Goal: Transaction & Acquisition: Book appointment/travel/reservation

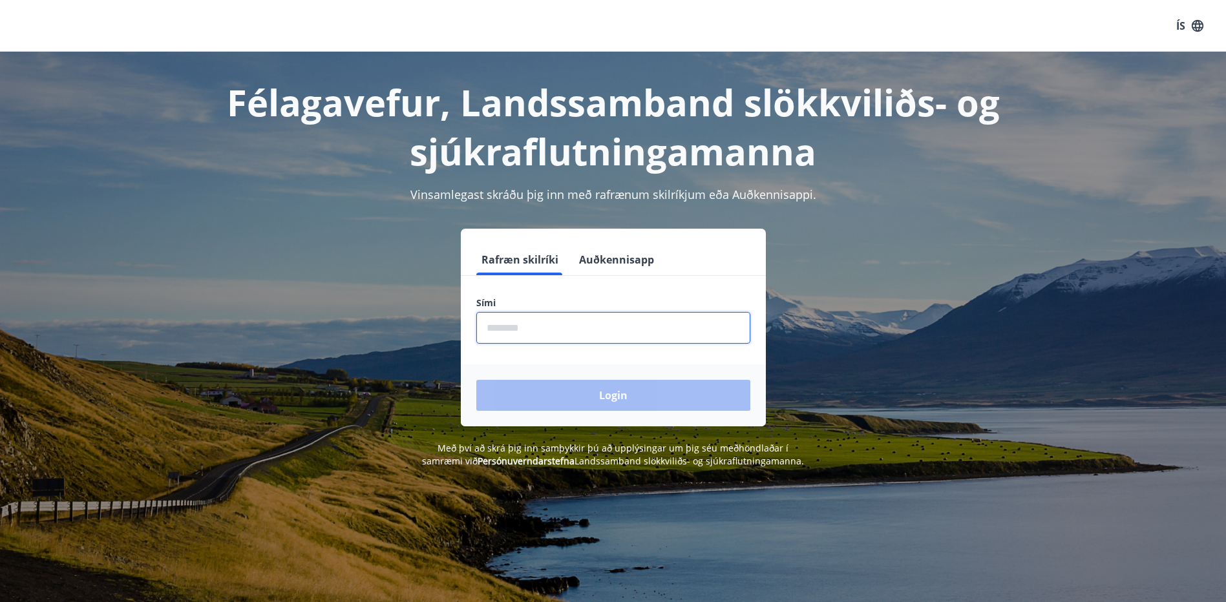
click at [611, 333] on input "phone" at bounding box center [613, 328] width 274 height 32
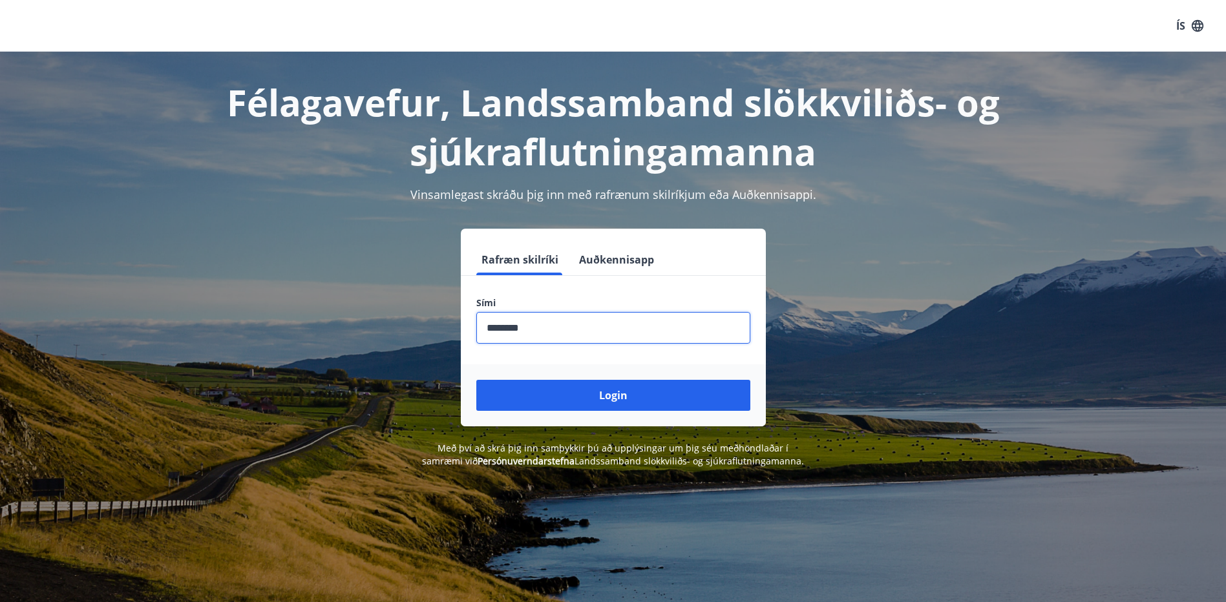
type input "********"
click at [476, 380] on button "Login" at bounding box center [613, 395] width 274 height 31
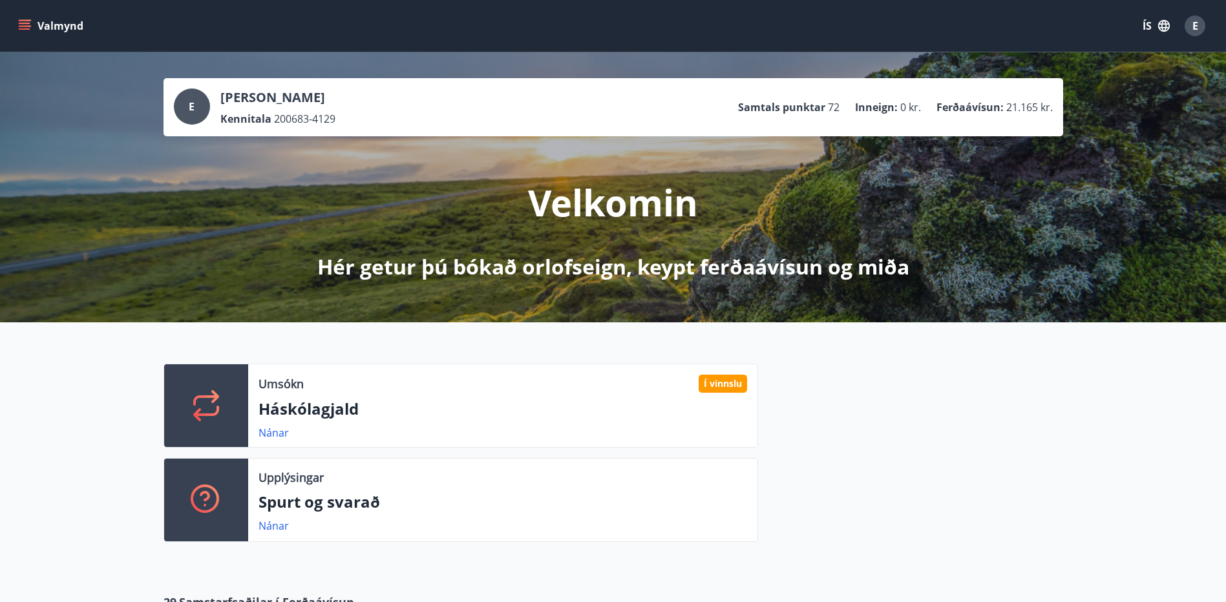
click at [26, 26] on icon "menu" at bounding box center [26, 25] width 14 height 1
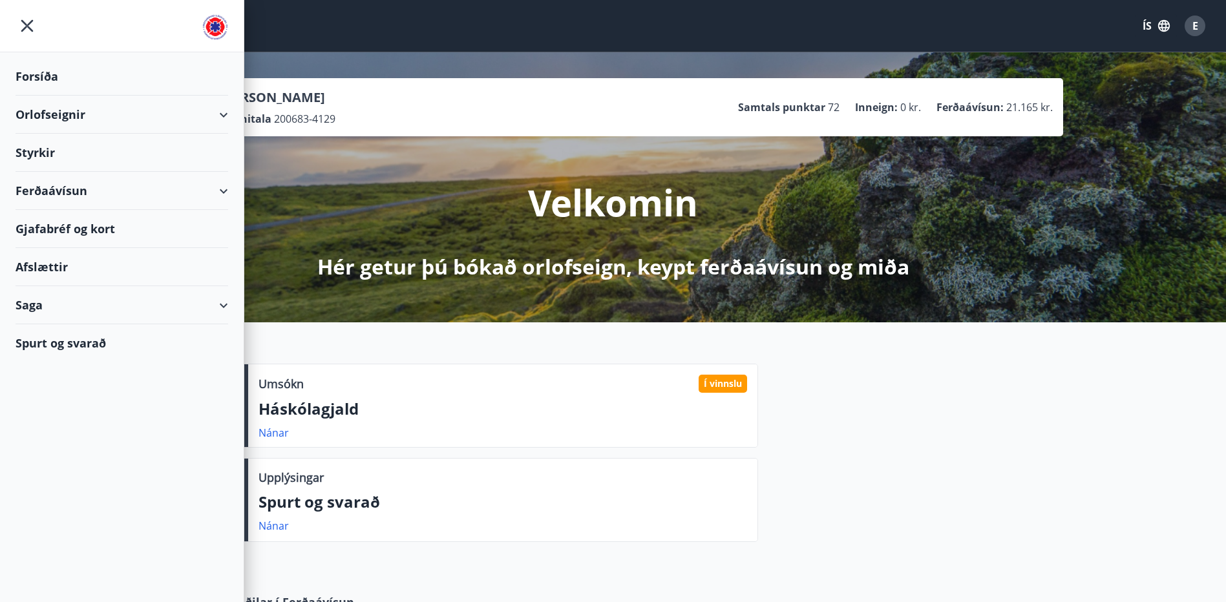
click at [39, 123] on div "Orlofseignir" at bounding box center [122, 115] width 213 height 38
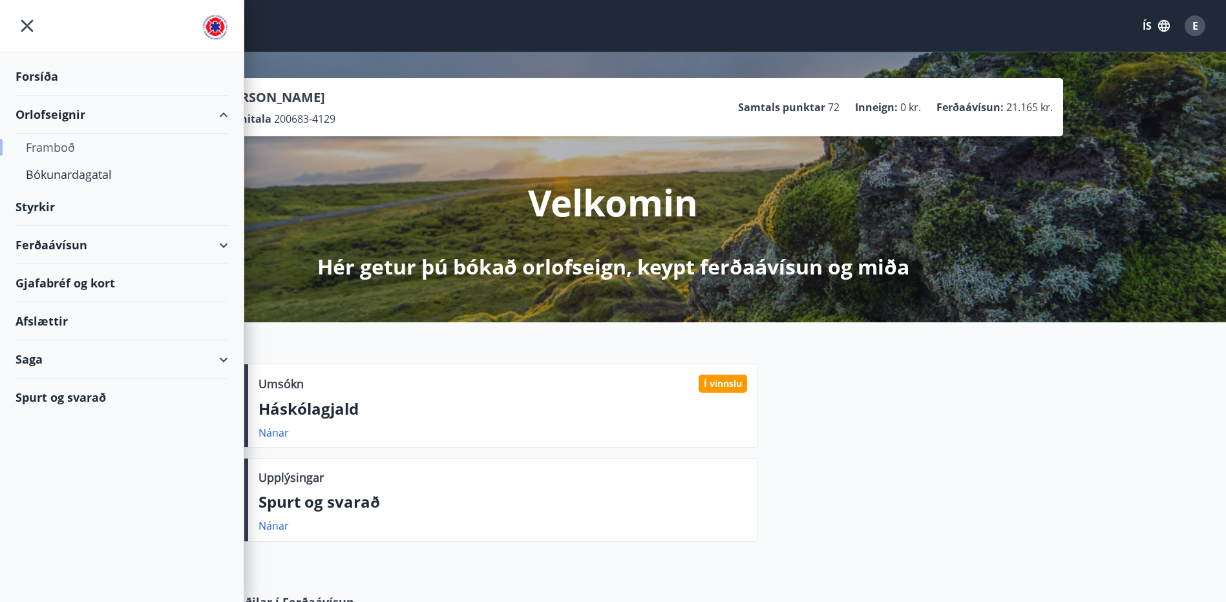
click at [44, 148] on div "Framboð" at bounding box center [122, 147] width 192 height 27
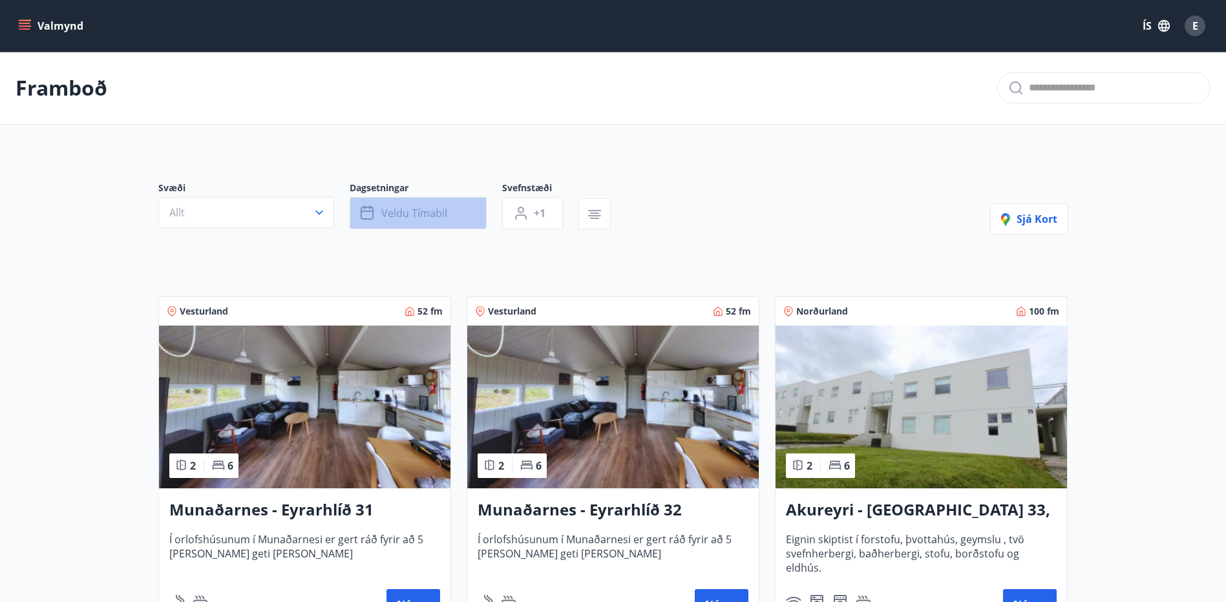
click at [406, 211] on span "Veldu tímabil" at bounding box center [414, 213] width 66 height 14
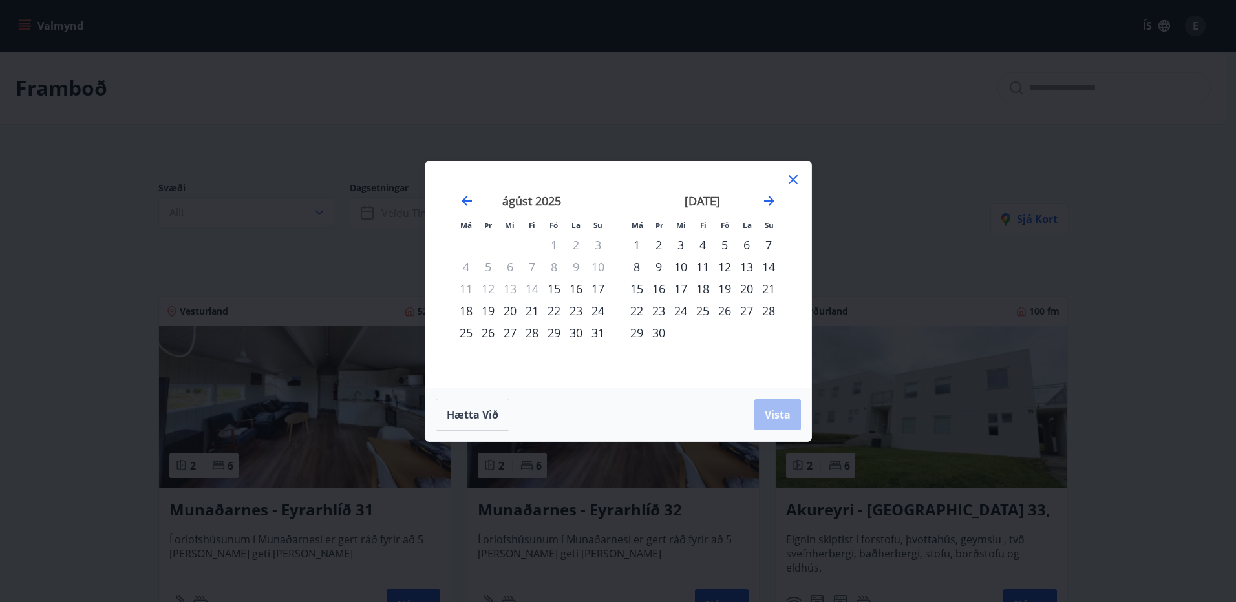
click at [701, 246] on div "4" at bounding box center [702, 245] width 22 height 22
click at [768, 246] on div "7" at bounding box center [768, 245] width 22 height 22
drag, startPoint x: 774, startPoint y: 405, endPoint x: 774, endPoint y: 392, distance: 12.3
click at [774, 405] on button "Vista" at bounding box center [777, 414] width 47 height 31
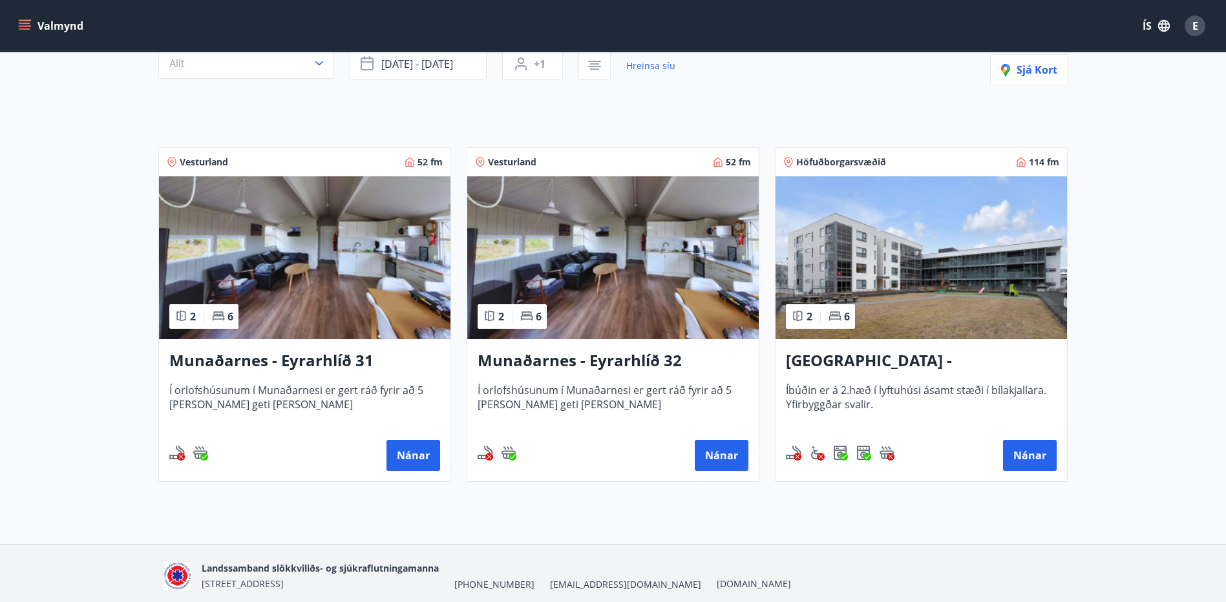
scroll to position [194, 0]
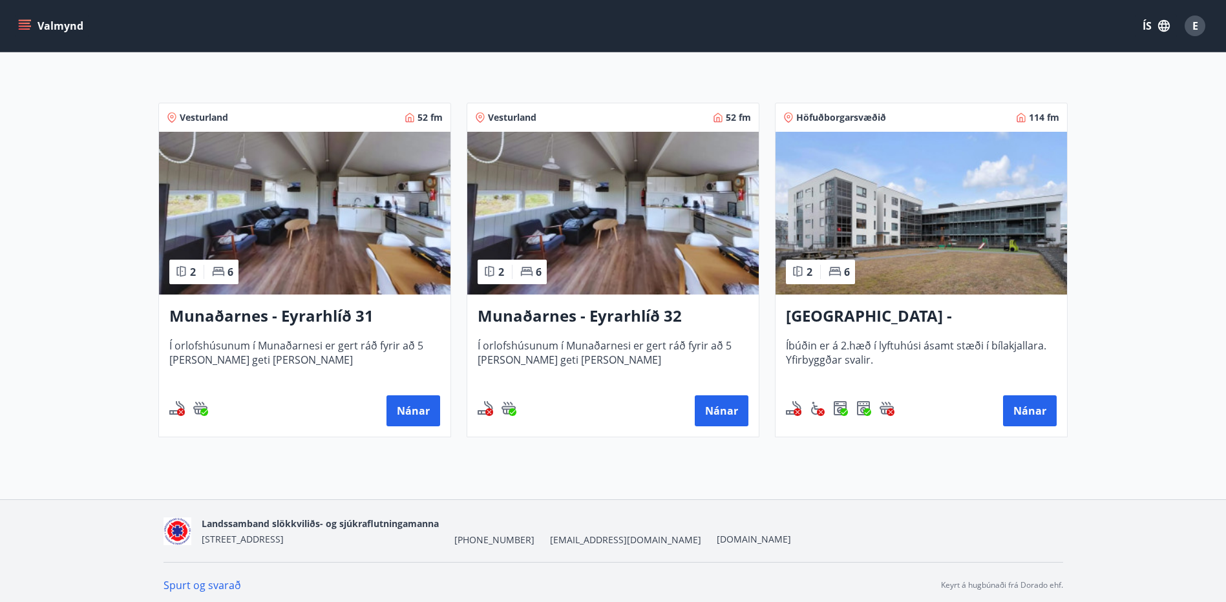
click at [376, 224] on img at bounding box center [304, 213] width 291 height 163
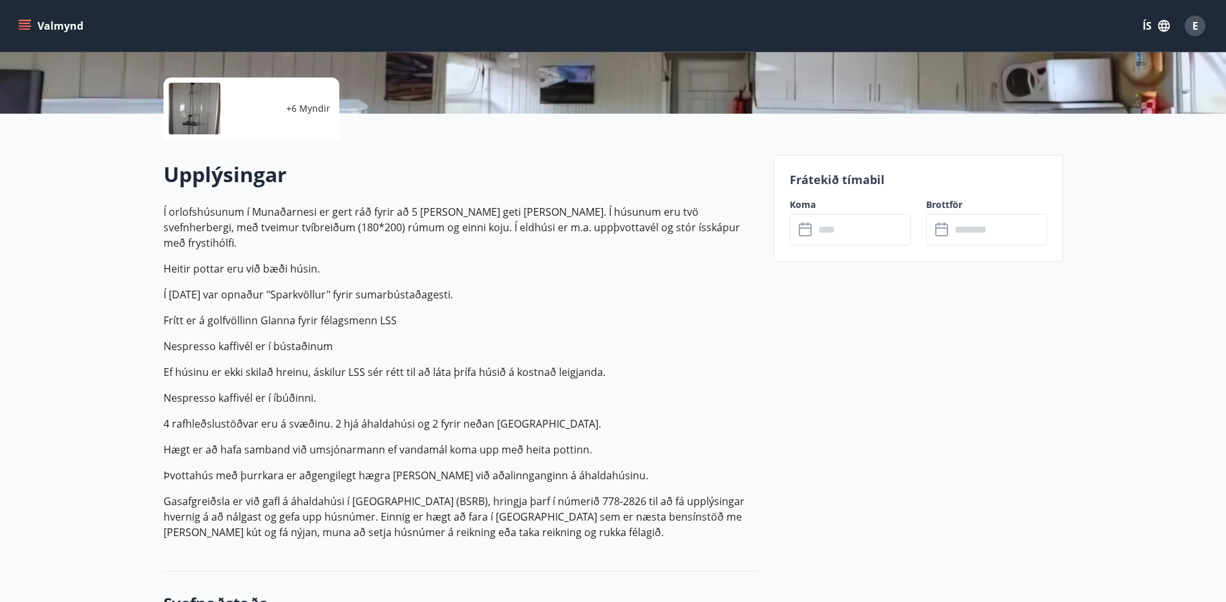
scroll to position [388, 0]
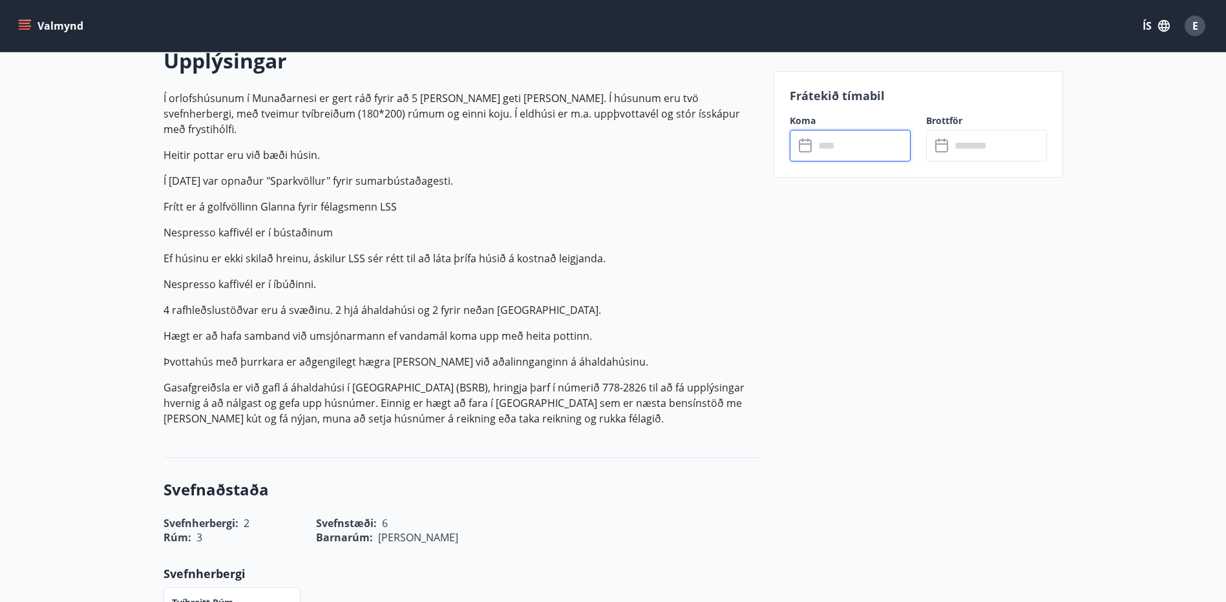
click at [855, 143] on input "text" at bounding box center [862, 146] width 96 height 32
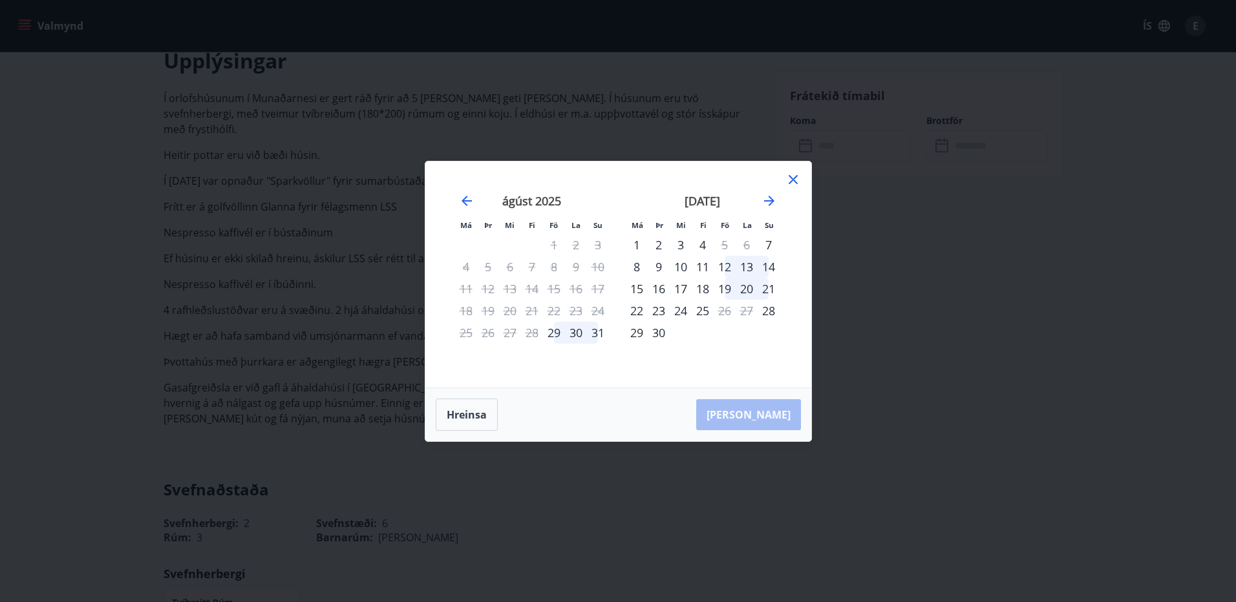
click at [790, 178] on icon at bounding box center [792, 179] width 9 height 9
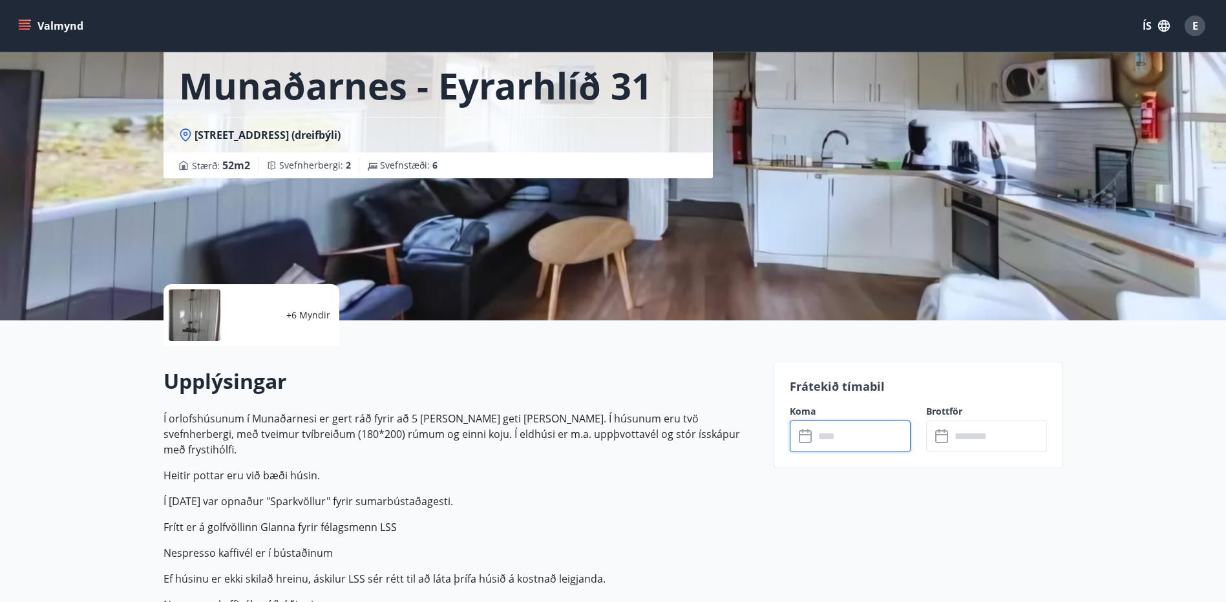
scroll to position [65, 0]
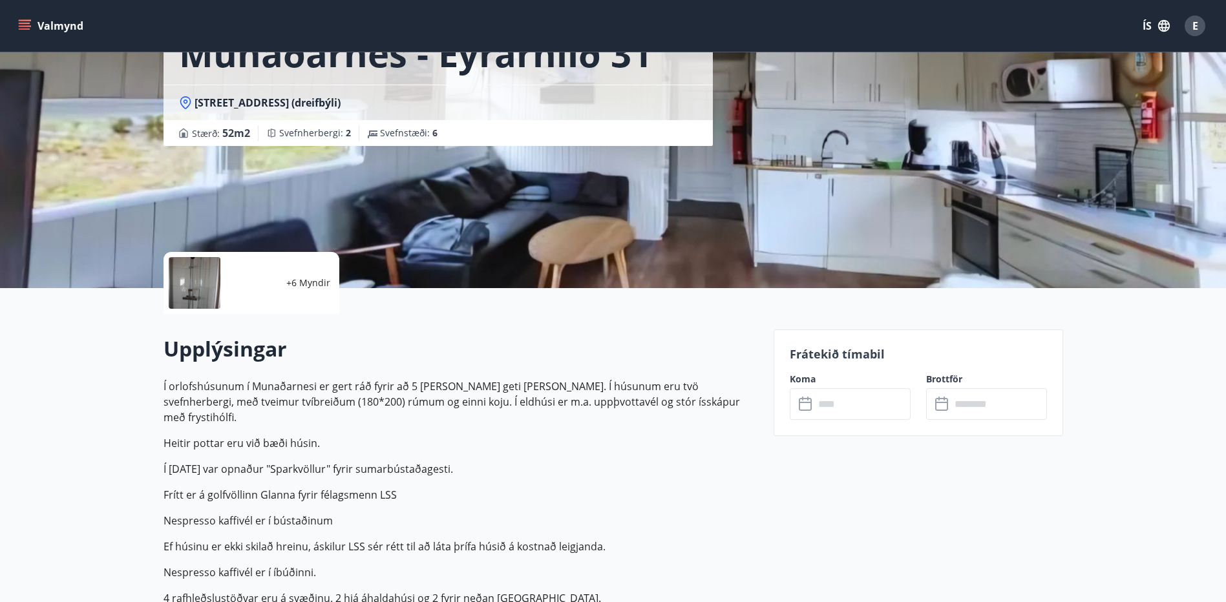
scroll to position [129, 0]
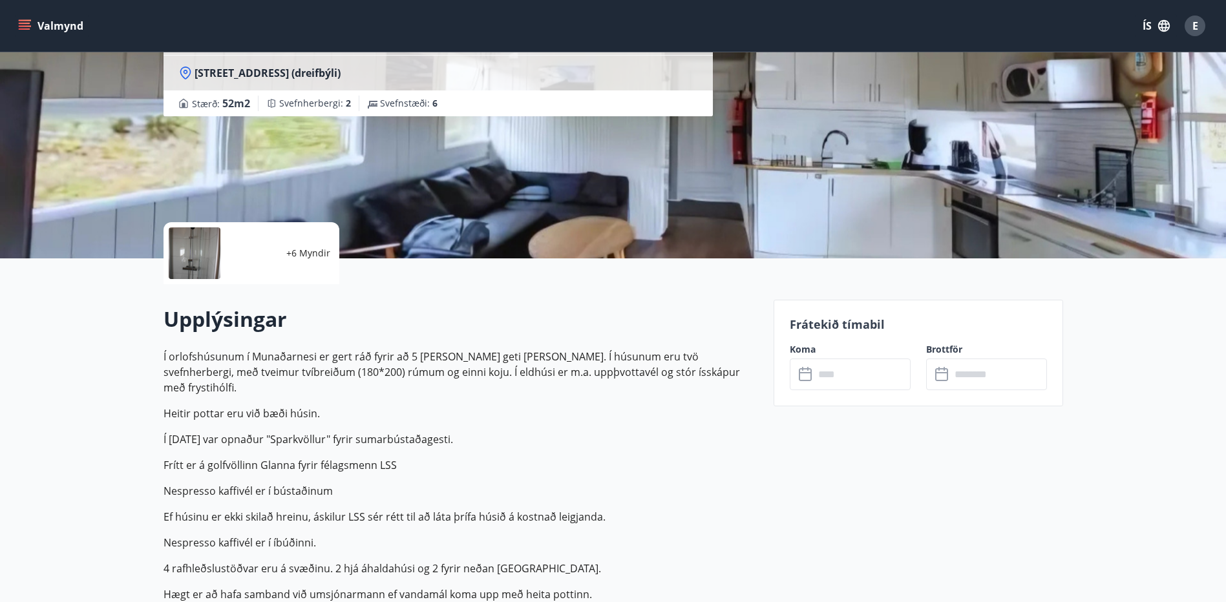
click at [27, 23] on icon "menu" at bounding box center [25, 23] width 12 height 1
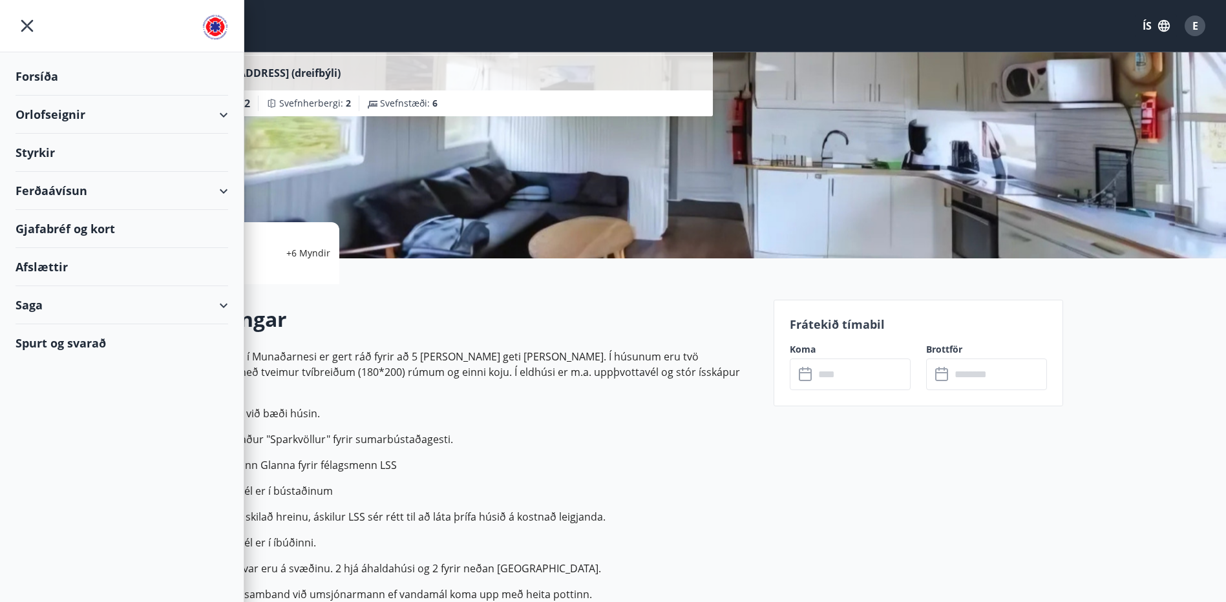
click at [222, 112] on div "Orlofseignir" at bounding box center [122, 115] width 213 height 38
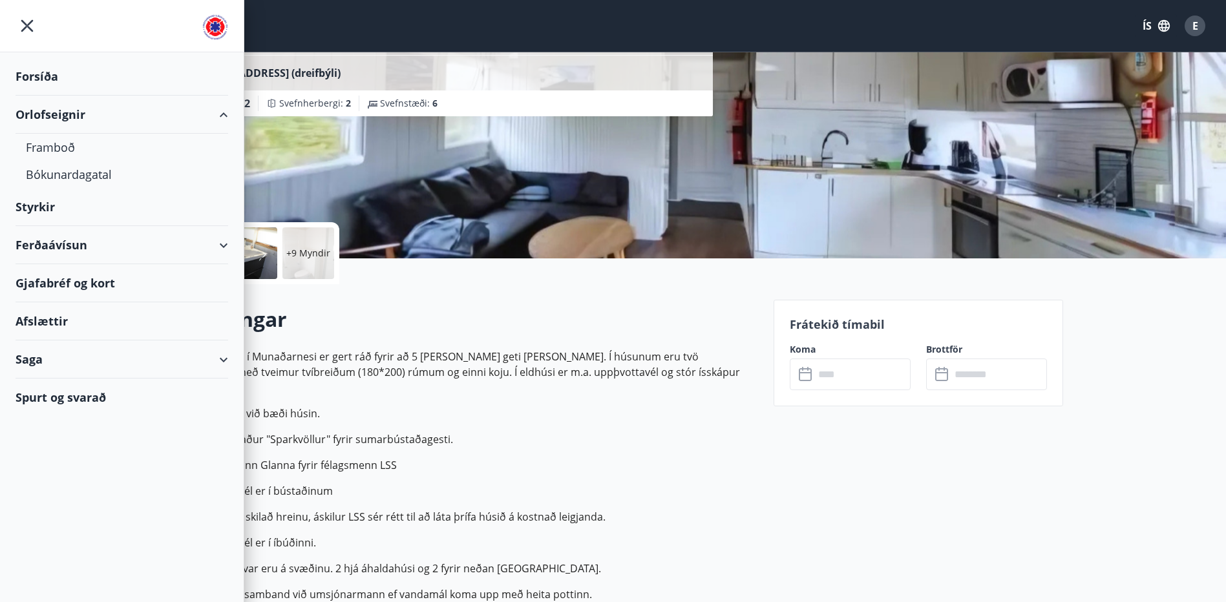
click at [405, 266] on div "+9 Myndir" at bounding box center [460, 253] width 595 height 62
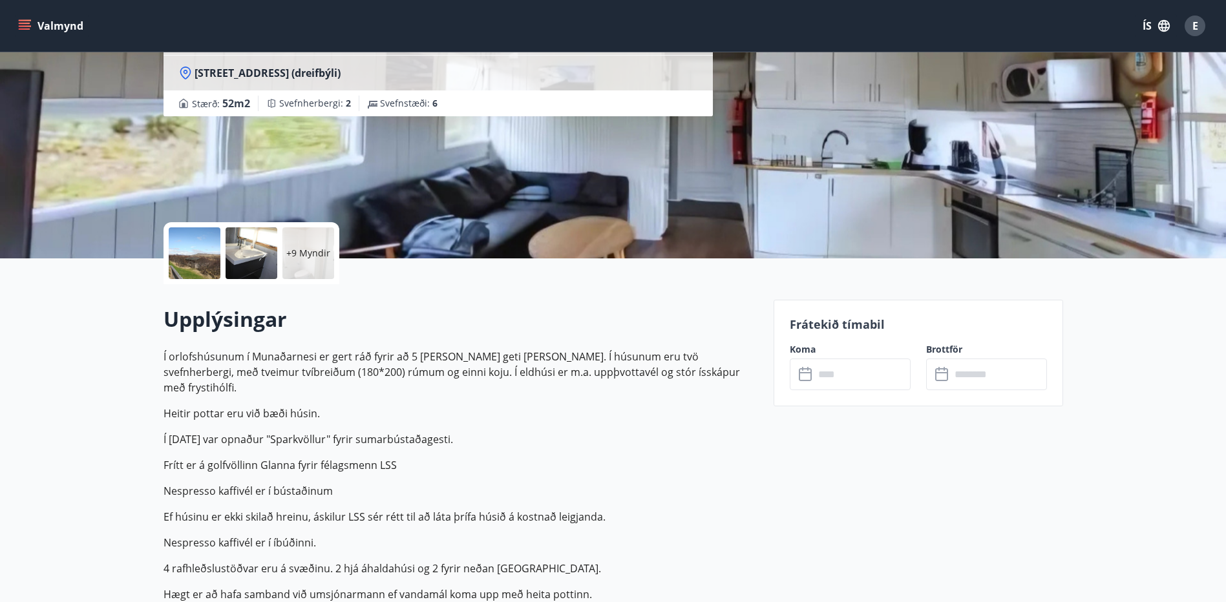
drag, startPoint x: 113, startPoint y: 101, endPoint x: 114, endPoint y: 92, distance: 8.5
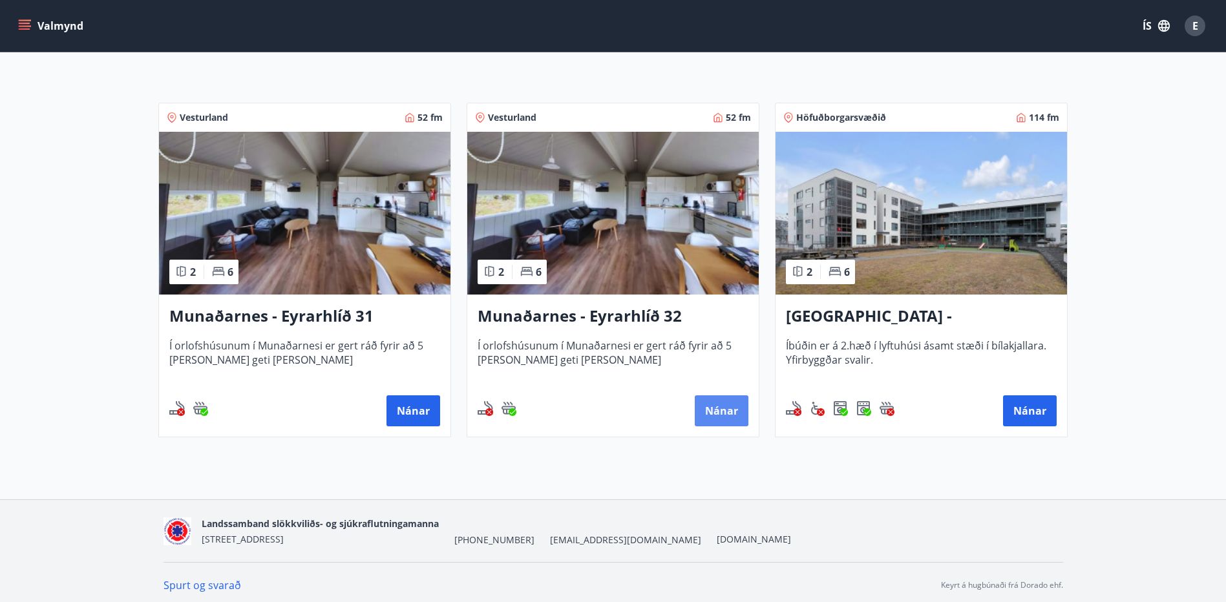
scroll to position [129, 0]
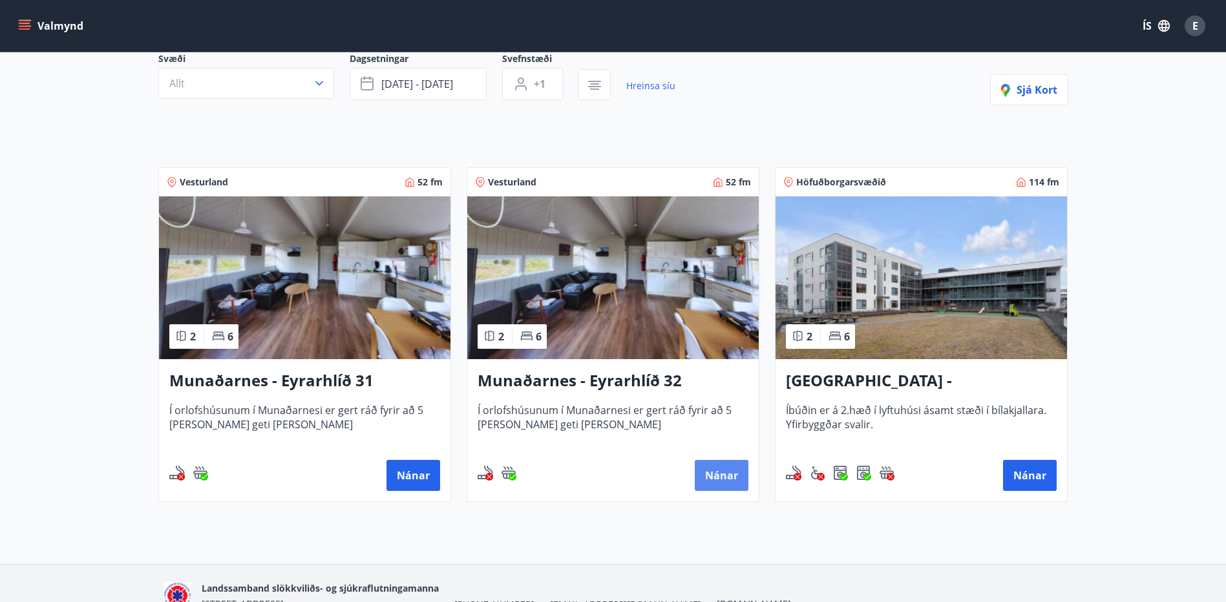
click at [717, 478] on button "Nánar" at bounding box center [722, 475] width 54 height 31
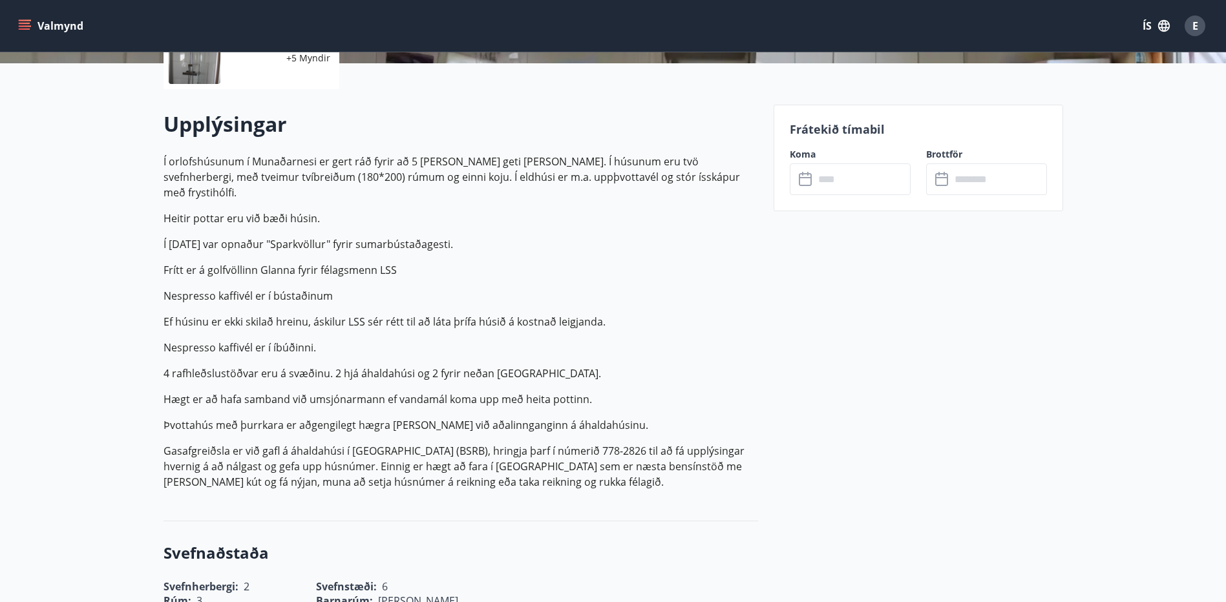
scroll to position [323, 0]
drag, startPoint x: 319, startPoint y: 335, endPoint x: 154, endPoint y: 324, distance: 164.5
drag, startPoint x: 154, startPoint y: 324, endPoint x: 344, endPoint y: 278, distance: 195.5
click at [344, 290] on p "Nespresso kaffivél er í bústaðinum" at bounding box center [460, 298] width 595 height 16
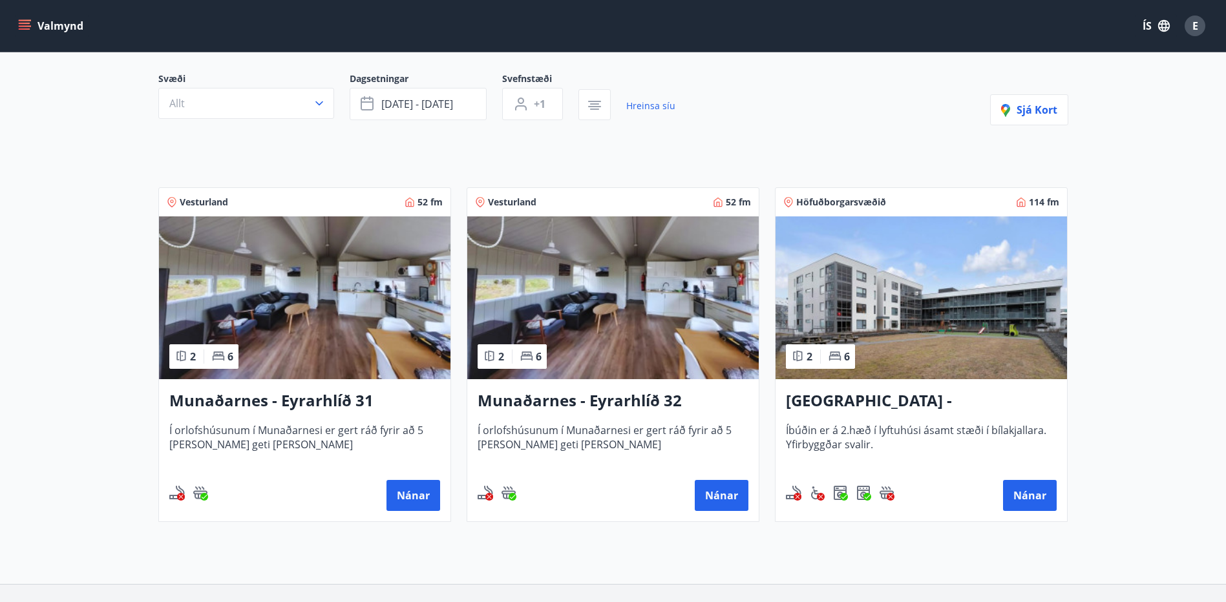
scroll to position [70, 0]
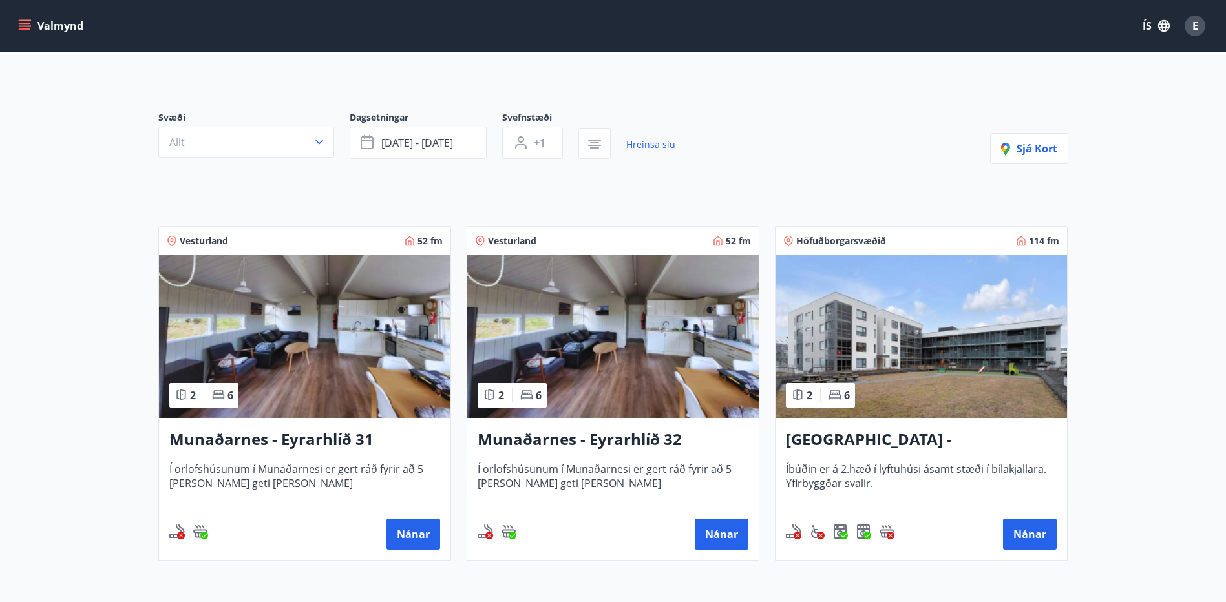
click at [953, 359] on img at bounding box center [920, 336] width 291 height 163
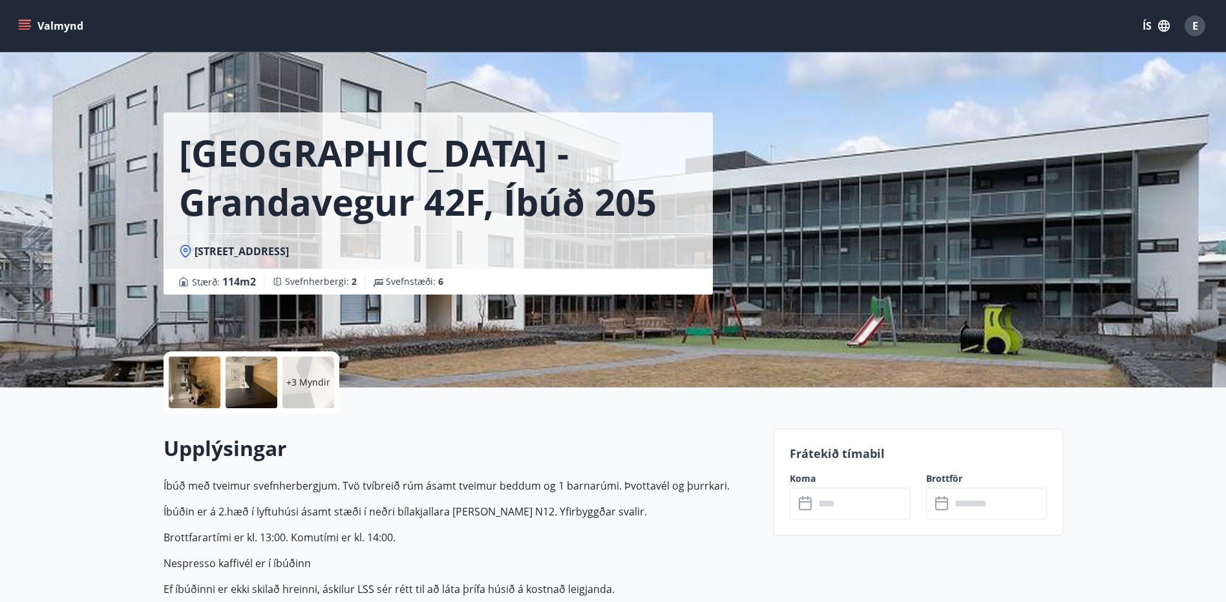
click at [206, 381] on div at bounding box center [195, 383] width 52 height 52
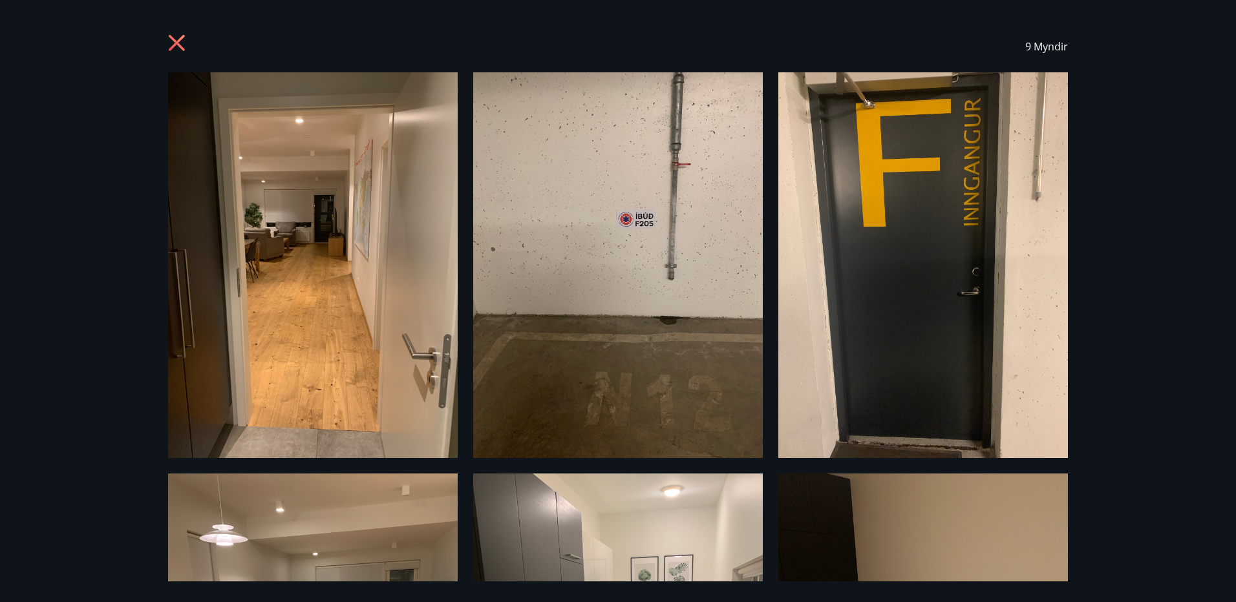
click at [173, 42] on icon at bounding box center [178, 44] width 21 height 21
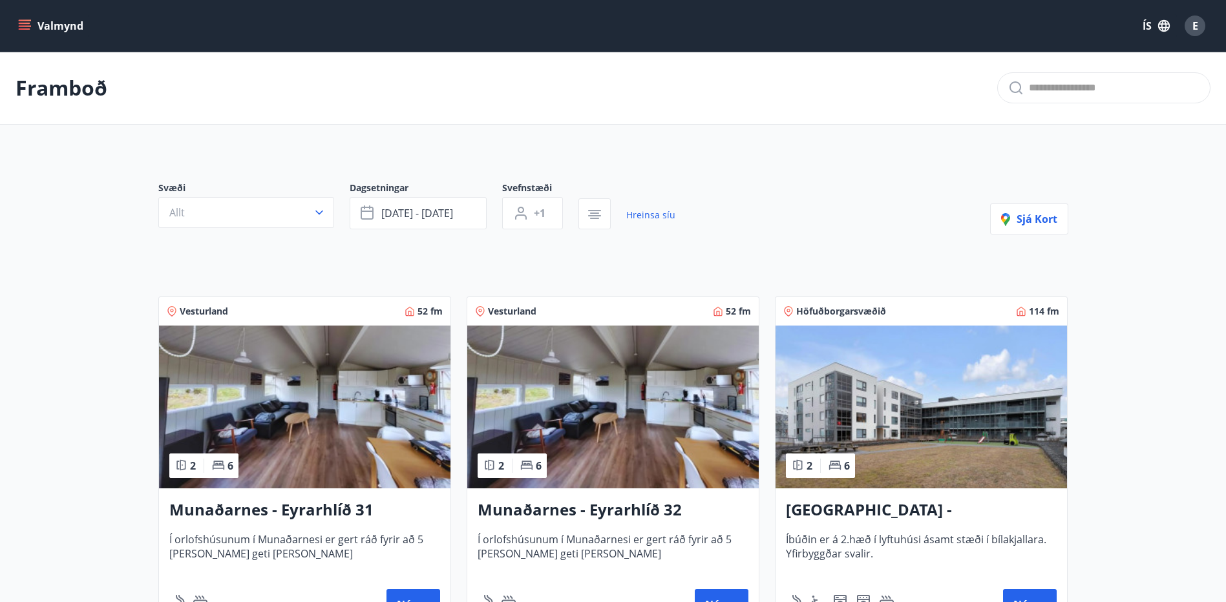
click at [350, 392] on img at bounding box center [304, 407] width 291 height 163
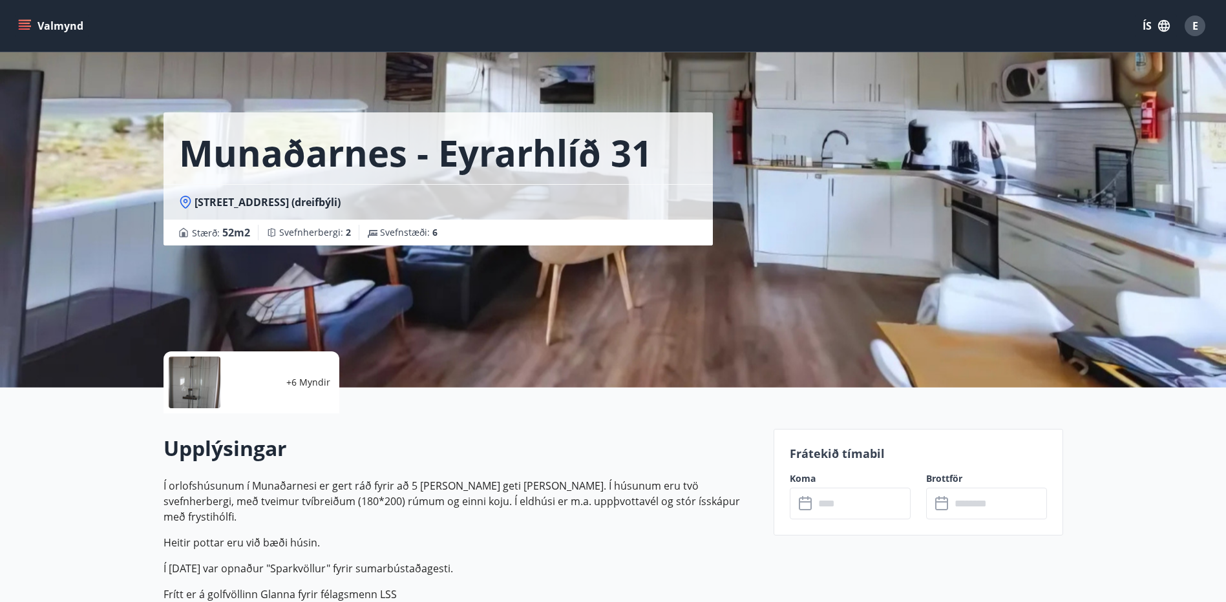
click at [191, 380] on div at bounding box center [195, 383] width 52 height 52
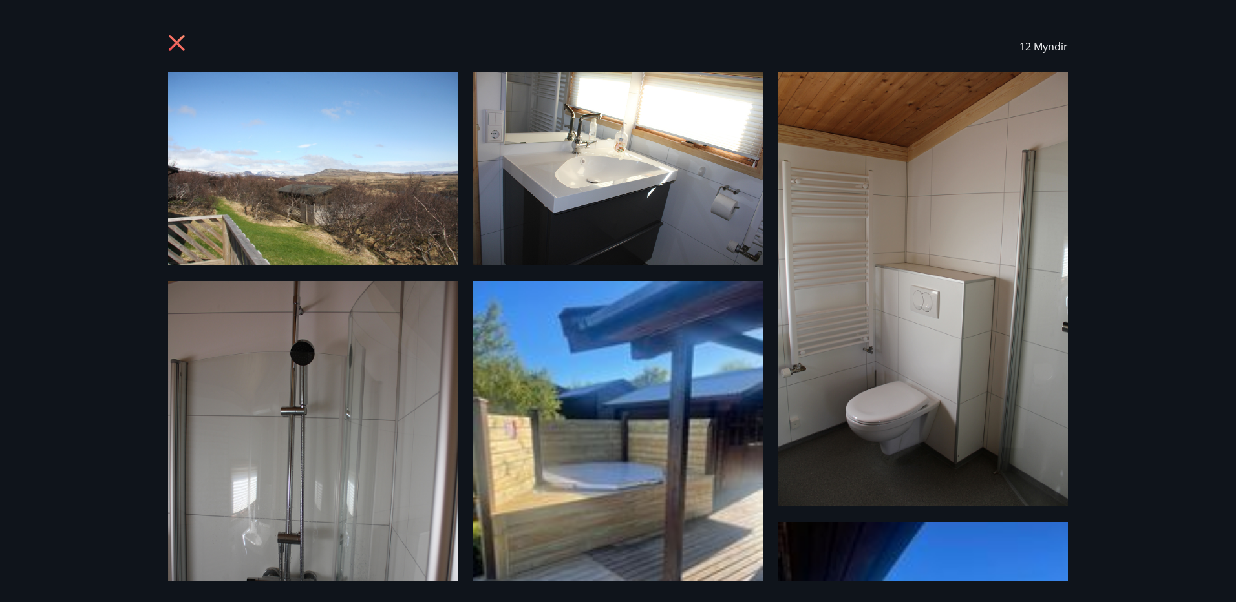
click at [180, 47] on icon at bounding box center [177, 43] width 16 height 16
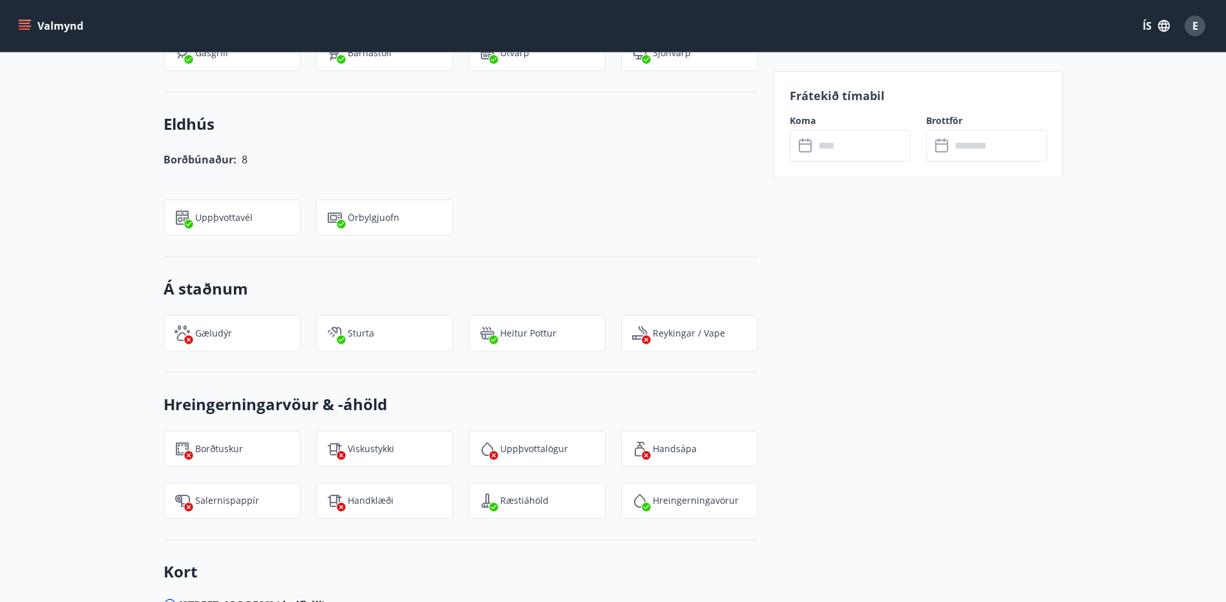
scroll to position [1292, 0]
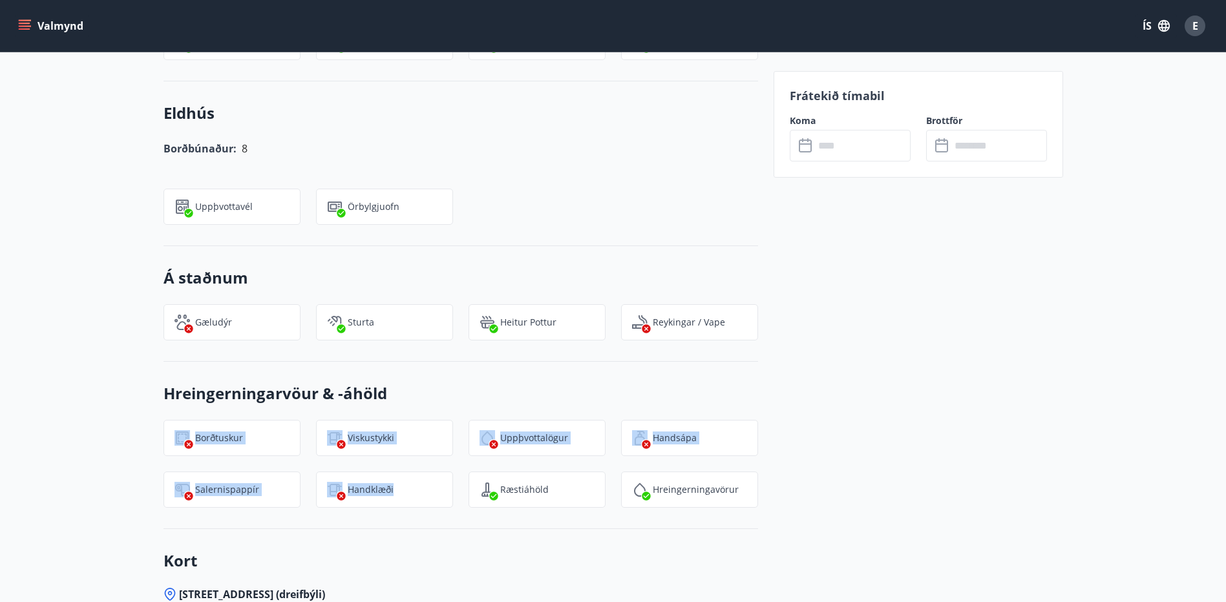
drag, startPoint x: 419, startPoint y: 475, endPoint x: 150, endPoint y: 427, distance: 273.7
click at [150, 427] on div "Borðtuskur Viskustykki Uppþvottalögur Handsápa Salernispappír Handklæði Ræstiáh…" at bounding box center [453, 456] width 610 height 103
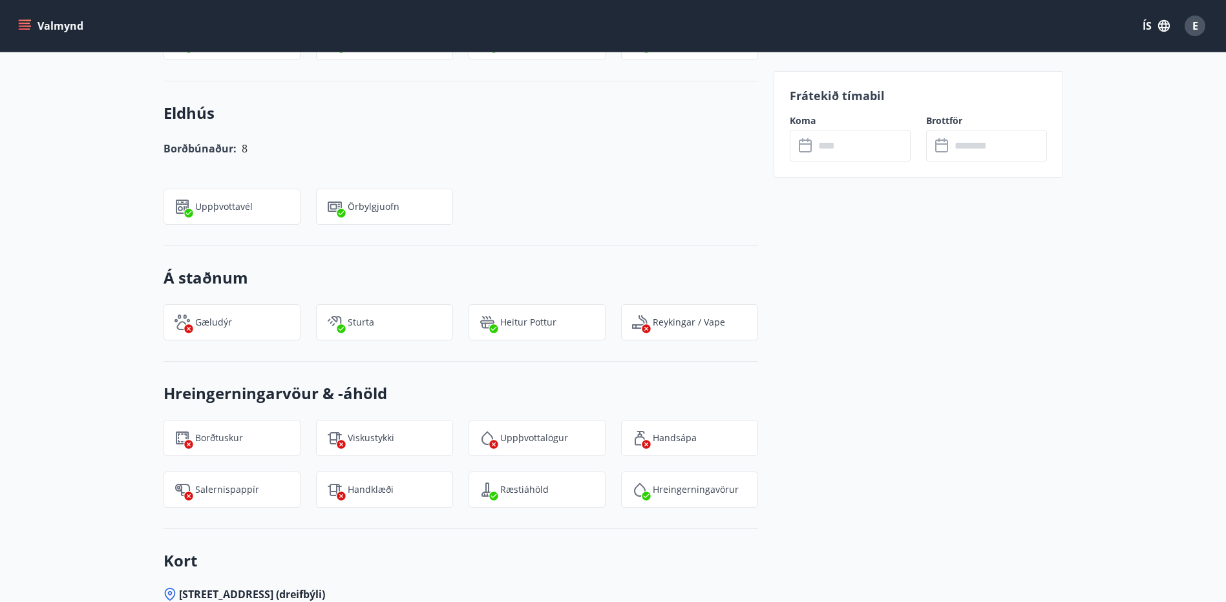
click at [774, 361] on div "Frátekið tímabil Koma ​ ​ Brottför ​ ​" at bounding box center [919, 85] width 290 height 1897
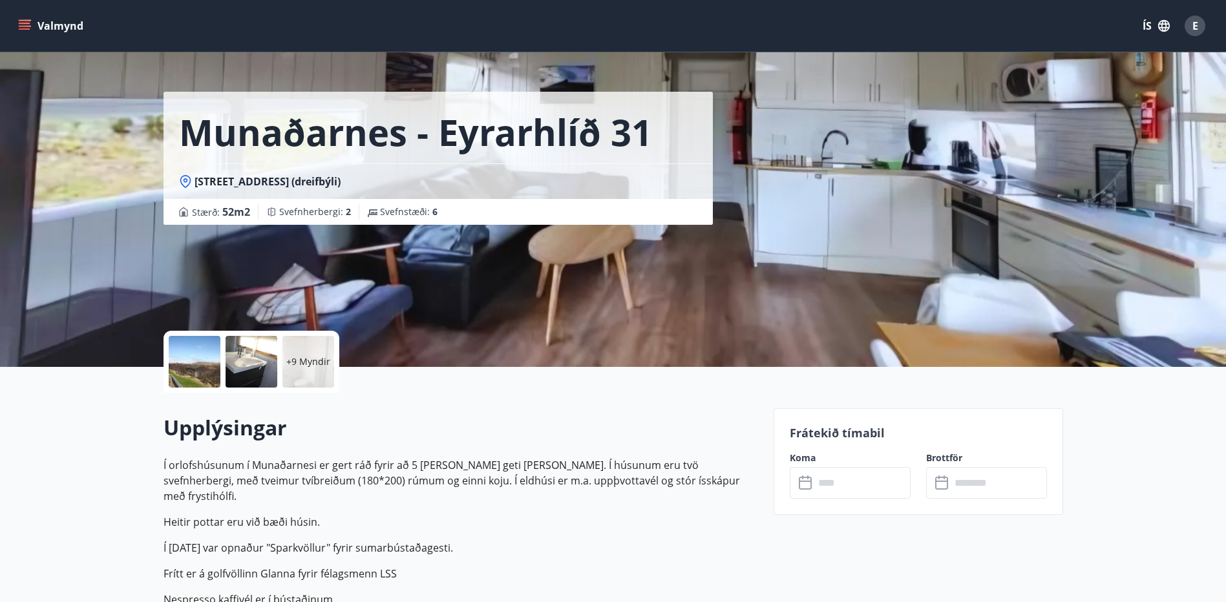
scroll to position [0, 0]
